Goal: Book appointment/travel/reservation

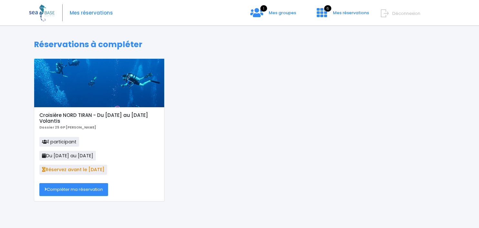
click at [82, 191] on link "Compléter ma réservation" at bounding box center [73, 189] width 69 height 13
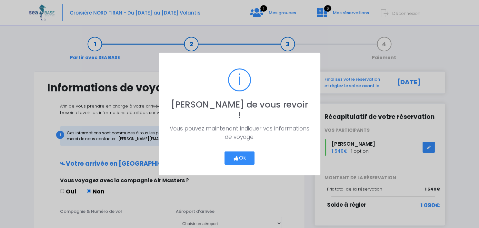
click at [245, 153] on button "Ok" at bounding box center [239, 158] width 30 height 14
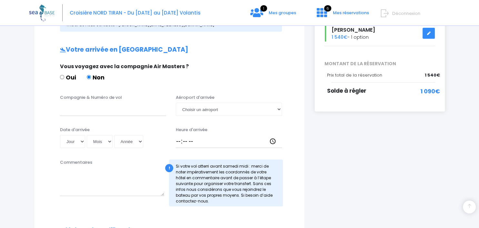
scroll to position [118, 0]
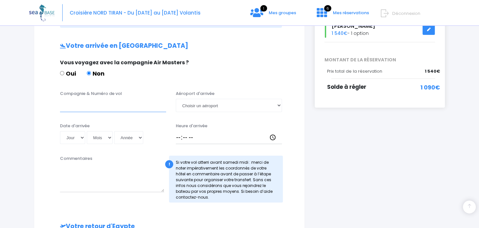
click at [88, 108] on input "Compagnie & Numéro de vol" at bounding box center [113, 105] width 106 height 13
type input "t"
type input "TRANSAVIA TO8062"
click at [176, 99] on select "Choisir un aéroport Hurghada Marsa Alam" at bounding box center [229, 105] width 106 height 13
select select "Hurghada"
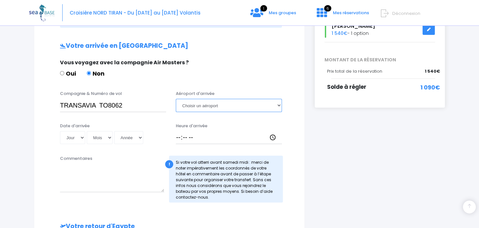
click option "Hurghada" at bounding box center [0, 0] width 0 height 0
click at [60, 131] on select "Jour 01 02 03 04 05 06 07 08 09 10 11 12 13 14 15 16 17 18 19 20 21 22 23 24 25…" at bounding box center [72, 137] width 25 height 13
select select "29"
click option "29" at bounding box center [0, 0] width 0 height 0
click at [87, 131] on select "Mois 01 02 03 04 05 06 07 08 09 10 11 12" at bounding box center [100, 137] width 26 height 13
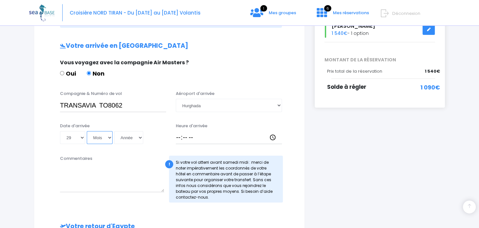
select select "11"
click option "11" at bounding box center [0, 0] width 0 height 0
click at [114, 131] on select "Année 2045 2044 2043 2042 2041 2040 2039 2038 2037 2036 2035 2034 2033 2032 203…" at bounding box center [128, 137] width 29 height 13
select select "2025"
click option "2025" at bounding box center [0, 0] width 0 height 0
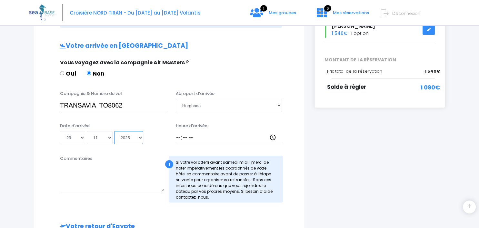
type input "2025-11-29"
click at [196, 137] on input "Heure d'arrivée" at bounding box center [229, 137] width 106 height 13
type input "14:45"
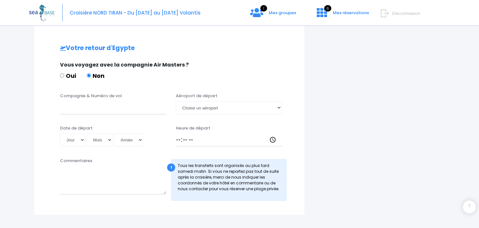
scroll to position [299, 0]
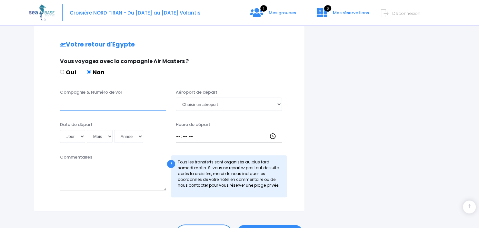
click at [98, 100] on input "Compagnie & Numéro de vol" at bounding box center [113, 103] width 106 height 13
type input "TRANSAVIA"
click at [176, 97] on select "Choisir un aéroport Hurghada Marsa Alam" at bounding box center [229, 103] width 106 height 13
select select "Hurghada"
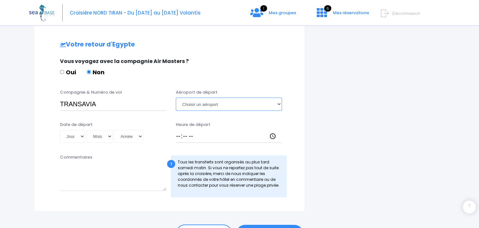
click option "Hurghada" at bounding box center [0, 0] width 0 height 0
click at [60, 130] on select "Jour 01 02 03 04 05 06 07 08 09 10 11 12 13 14 15 16 17 18 19 20 21 22 23 24 25…" at bounding box center [72, 136] width 25 height 13
select select "06"
click option "06" at bounding box center [0, 0] width 0 height 0
click at [87, 130] on select "Mois 01 02 03 04 05 06 07 08 09 10 11 12" at bounding box center [100, 136] width 26 height 13
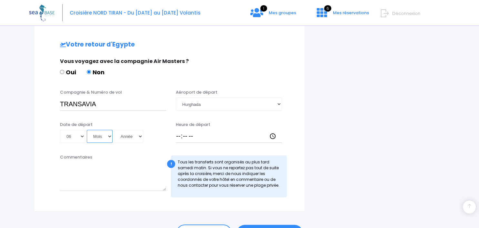
select select "12"
click option "12" at bounding box center [0, 0] width 0 height 0
click at [114, 130] on select "Année 2045 2044 2043 2042 2041 2040 2039 2038 2037 2036 2035 2034 2033 2032 203…" at bounding box center [128, 136] width 29 height 13
select select "2025"
click option "2025" at bounding box center [0, 0] width 0 height 0
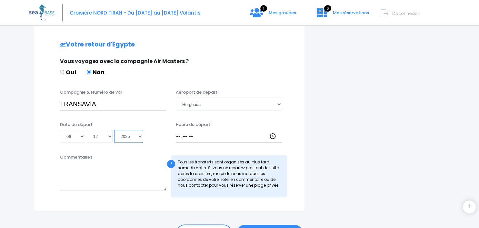
type input "2025-12-06"
click at [180, 137] on input "Heure de départ" at bounding box center [229, 136] width 106 height 13
type input "15:40"
click at [110, 105] on input "TRANSAVIA" at bounding box center [113, 103] width 106 height 13
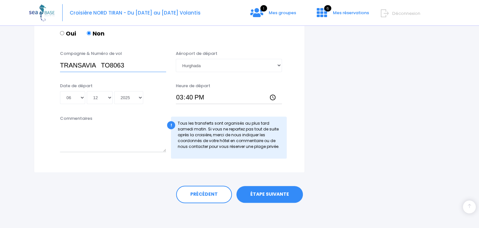
scroll to position [338, 0]
type input "TRANSAVIA TO8063"
click at [280, 188] on link "ÉTAPE SUIVANTE" at bounding box center [269, 193] width 66 height 17
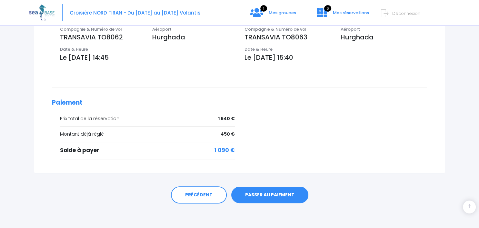
scroll to position [225, 0]
click at [266, 191] on link "PASSER AU PAIEMENT" at bounding box center [269, 194] width 77 height 17
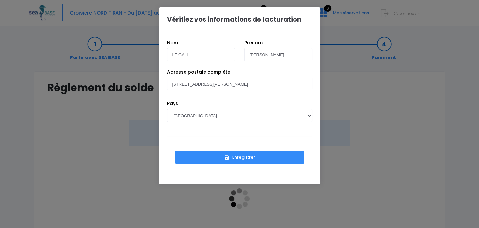
click at [247, 155] on button "Enregistrer" at bounding box center [239, 157] width 129 height 13
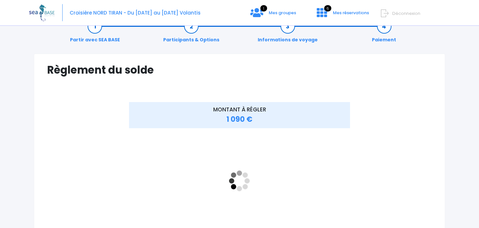
scroll to position [18, 0]
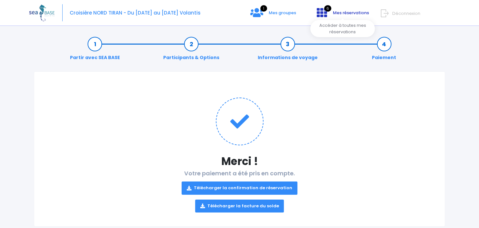
click at [334, 12] on span "Mes réservations" at bounding box center [351, 13] width 36 height 6
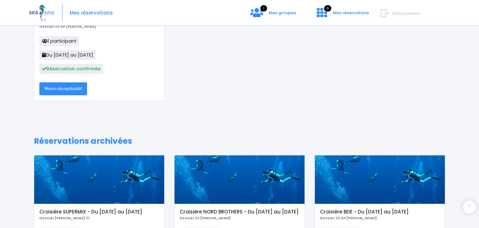
scroll to position [111, 0]
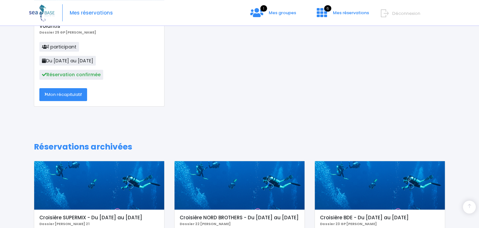
click at [68, 97] on link "Mon récapitulatif" at bounding box center [63, 94] width 48 height 13
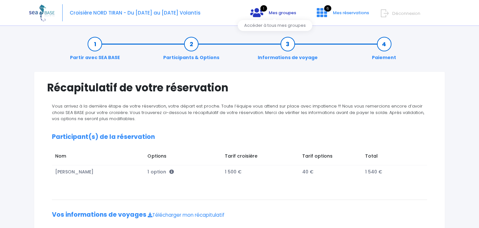
click at [288, 14] on span "Mes groupes" at bounding box center [281, 13] width 27 height 6
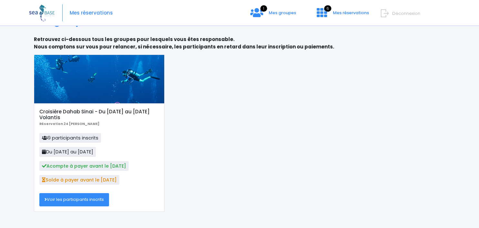
scroll to position [34, 0]
